Goal: Transaction & Acquisition: Purchase product/service

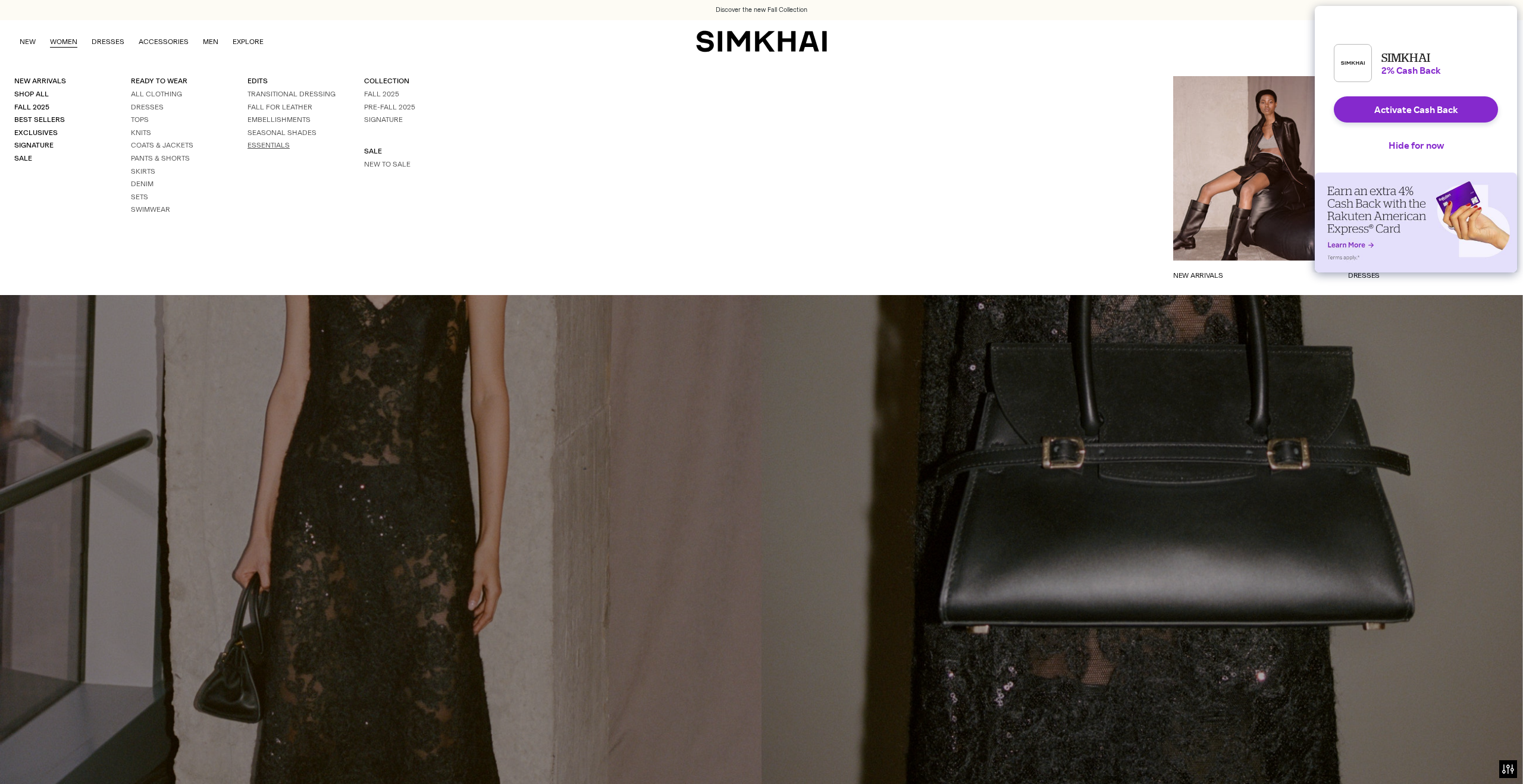
click at [275, 145] on link "ESSENTIALS" at bounding box center [268, 145] width 42 height 8
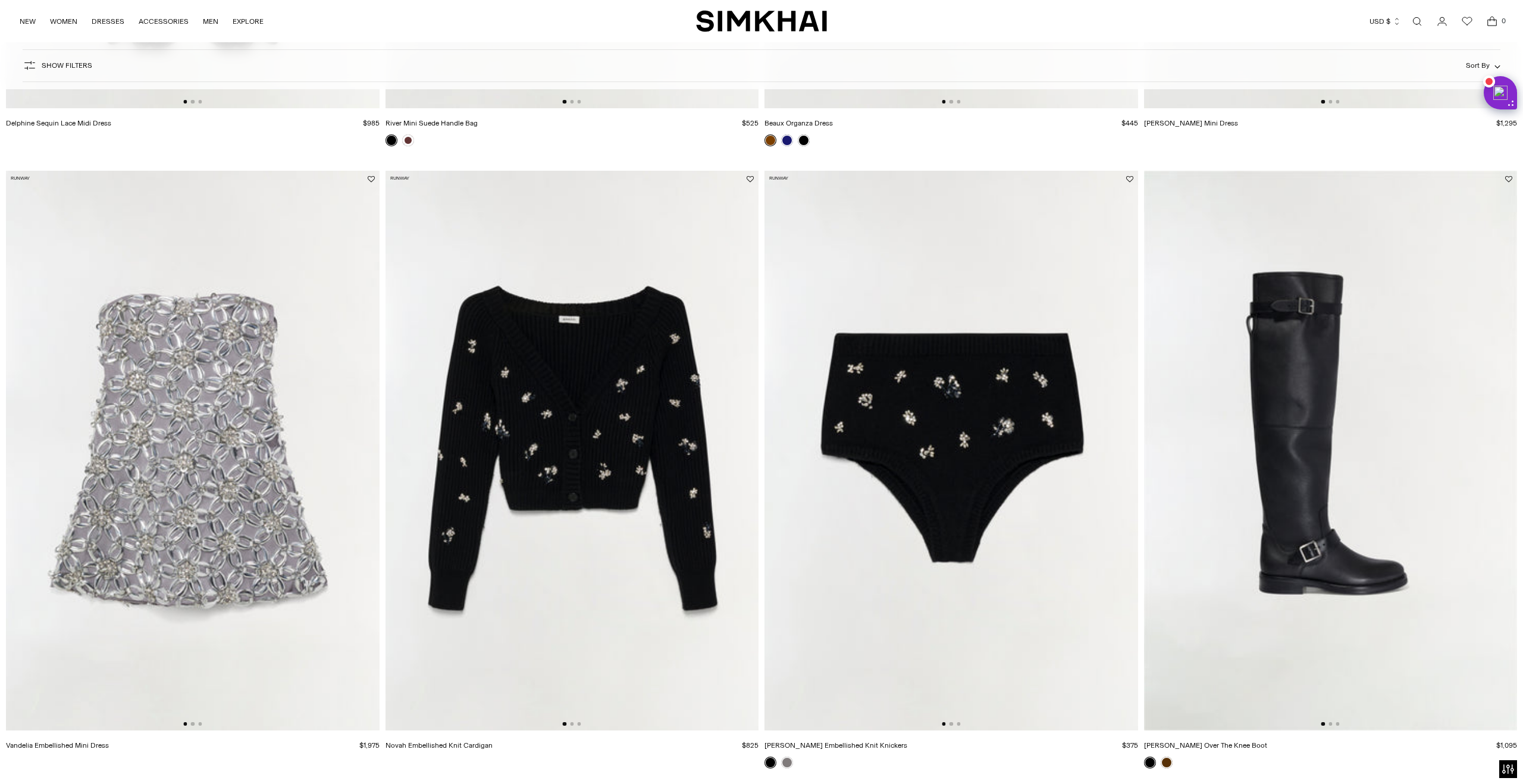
scroll to position [619, 0]
drag, startPoint x: 302, startPoint y: 300, endPoint x: 323, endPoint y: 290, distance: 23.3
click at [302, 300] on img at bounding box center [193, 449] width 374 height 560
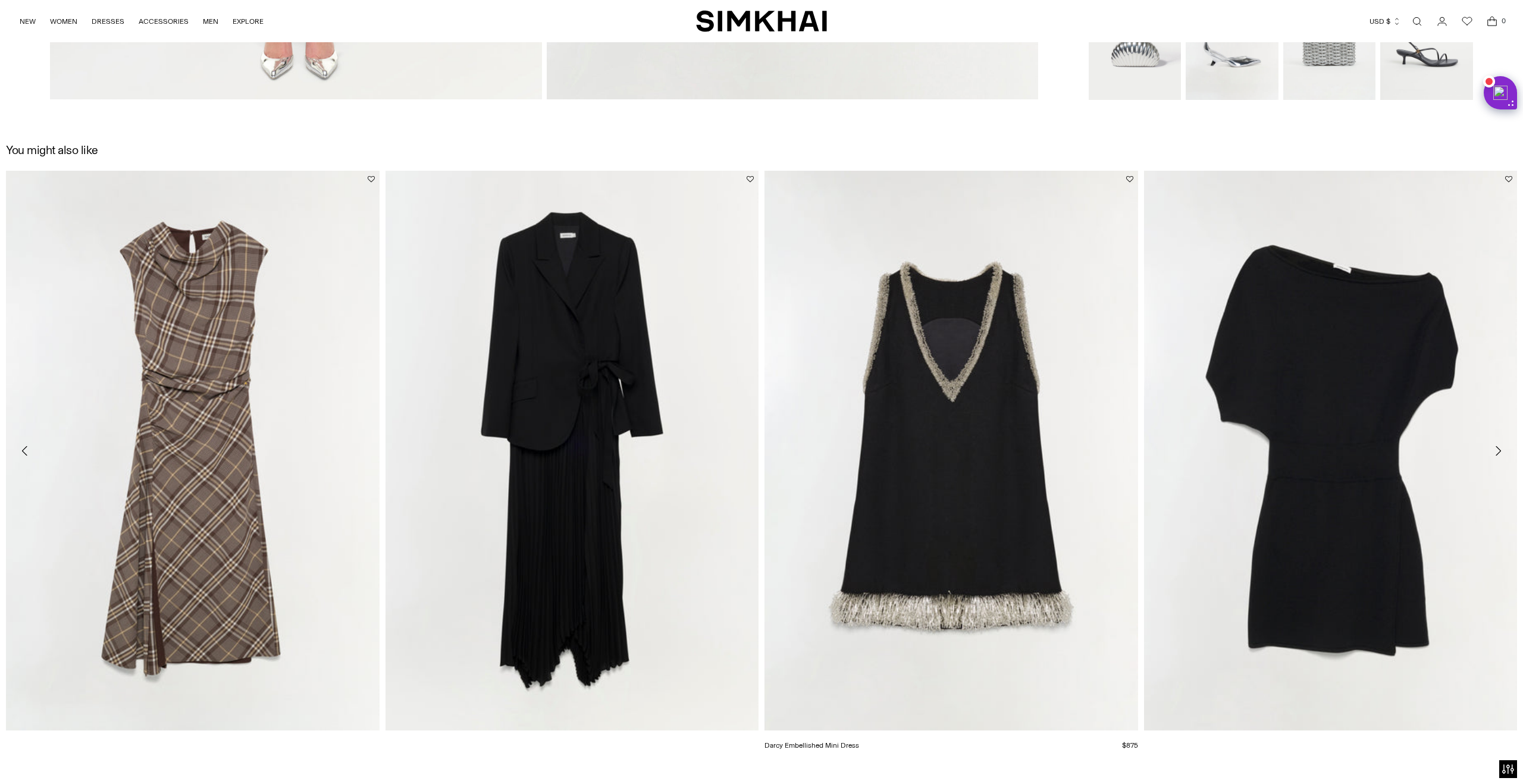
scroll to position [2420, 0]
